Goal: Information Seeking & Learning: Check status

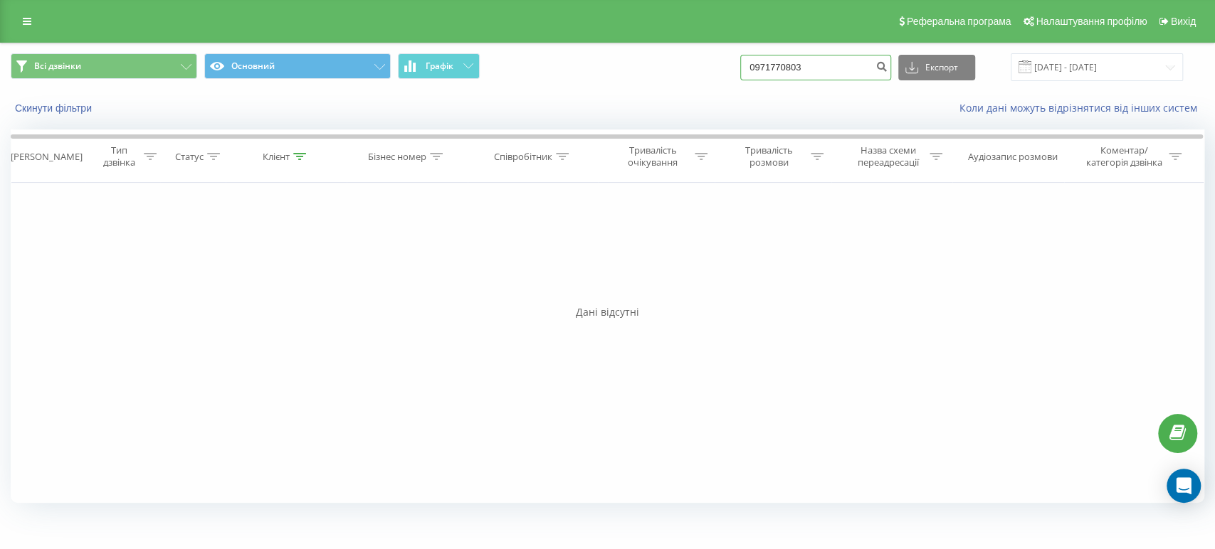
drag, startPoint x: 814, startPoint y: 67, endPoint x: 704, endPoint y: 62, distance: 110.4
click at [704, 62] on div "Всі дзвінки Основний Графік 0971770803 Експорт .csv .xls .xlsx [DATE] - [DATE]" at bounding box center [607, 67] width 1193 height 28
type input "380984807560"
click at [887, 67] on icon "submit" at bounding box center [881, 64] width 12 height 9
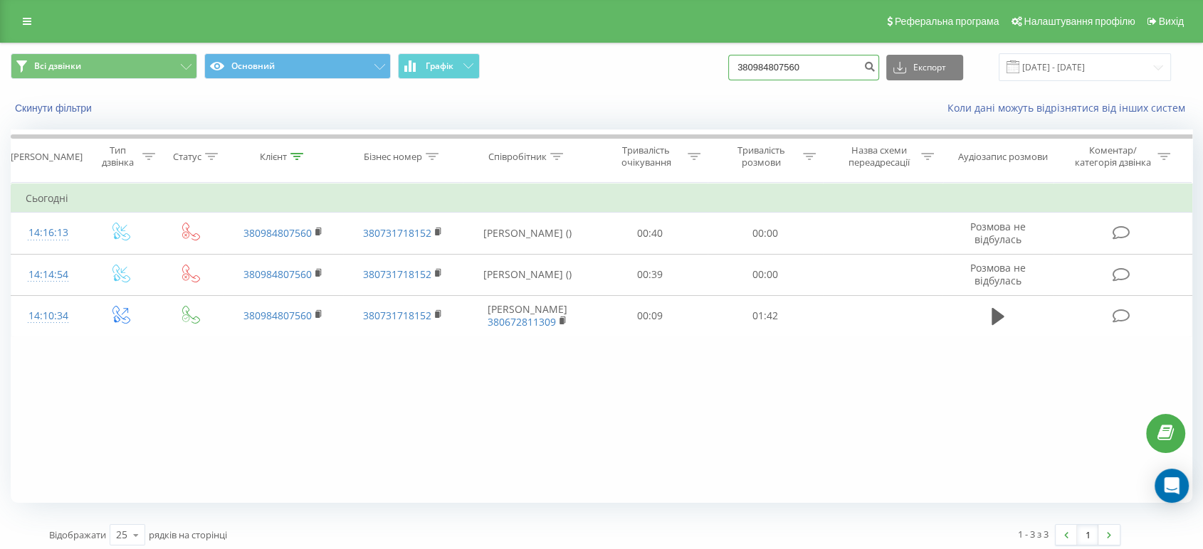
drag, startPoint x: 830, startPoint y: 67, endPoint x: 769, endPoint y: 65, distance: 61.9
click at [769, 65] on input "380984807560" at bounding box center [803, 68] width 151 height 26
drag, startPoint x: 72, startPoint y: 391, endPoint x: 182, endPoint y: 127, distance: 286.1
click at [71, 386] on div "Фільтрувати за умовою Дорівнює Введіть значення Скасувати OK Фільтрувати за умо…" at bounding box center [601, 343] width 1181 height 320
